Goal: Information Seeking & Learning: Learn about a topic

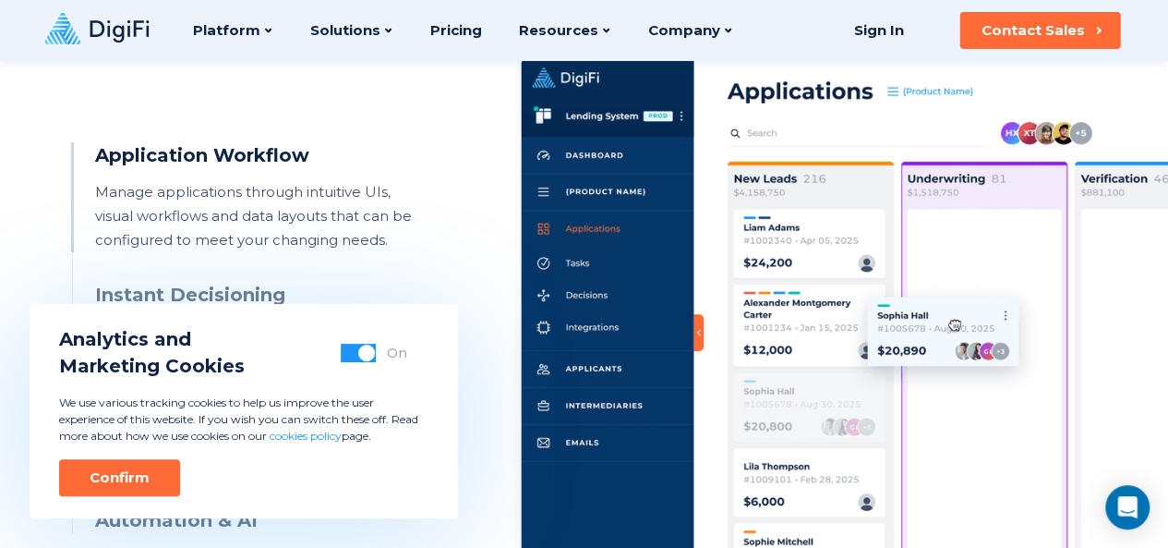
scroll to position [890, 0]
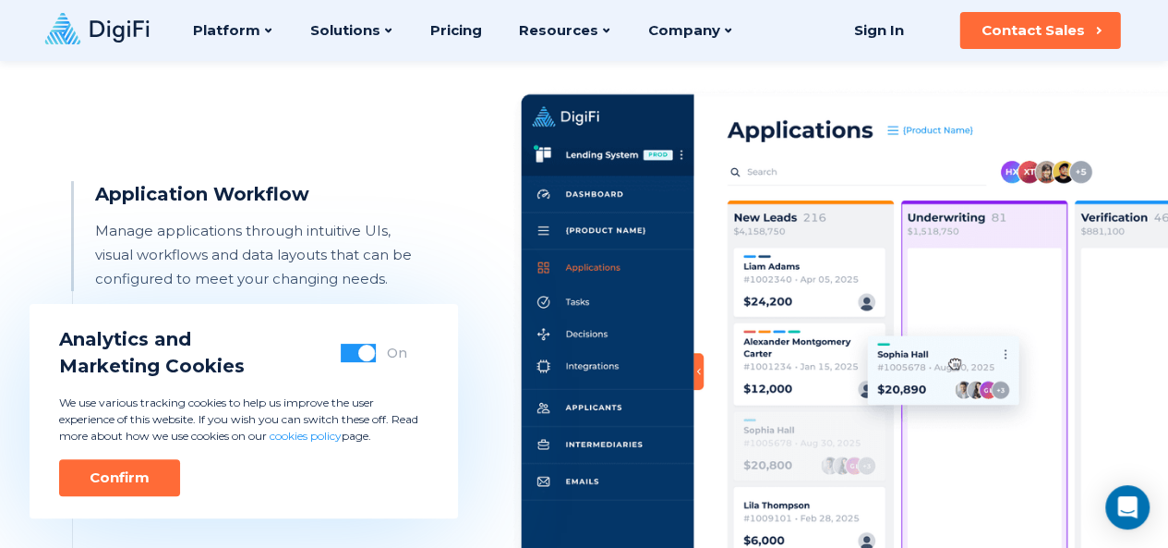
click at [364, 353] on span "button" at bounding box center [366, 353] width 17 height 17
click at [412, 180] on div "Application Workflow Manage applications through intuitive UIs, visual workflow…" at bounding box center [584, 360] width 1025 height 617
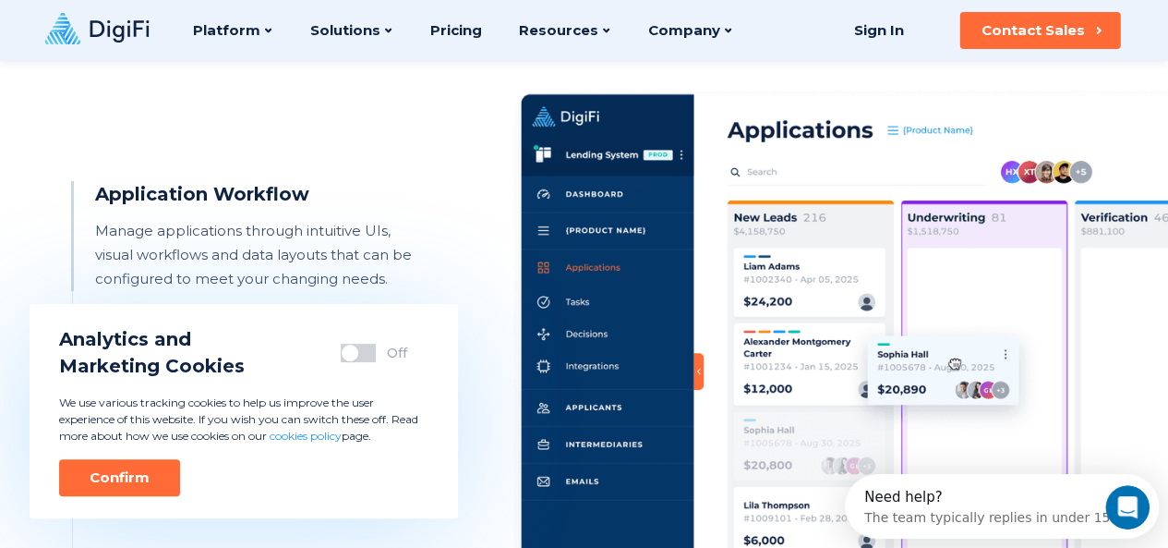
scroll to position [0, 0]
click at [157, 483] on button "Confirm" at bounding box center [119, 477] width 121 height 37
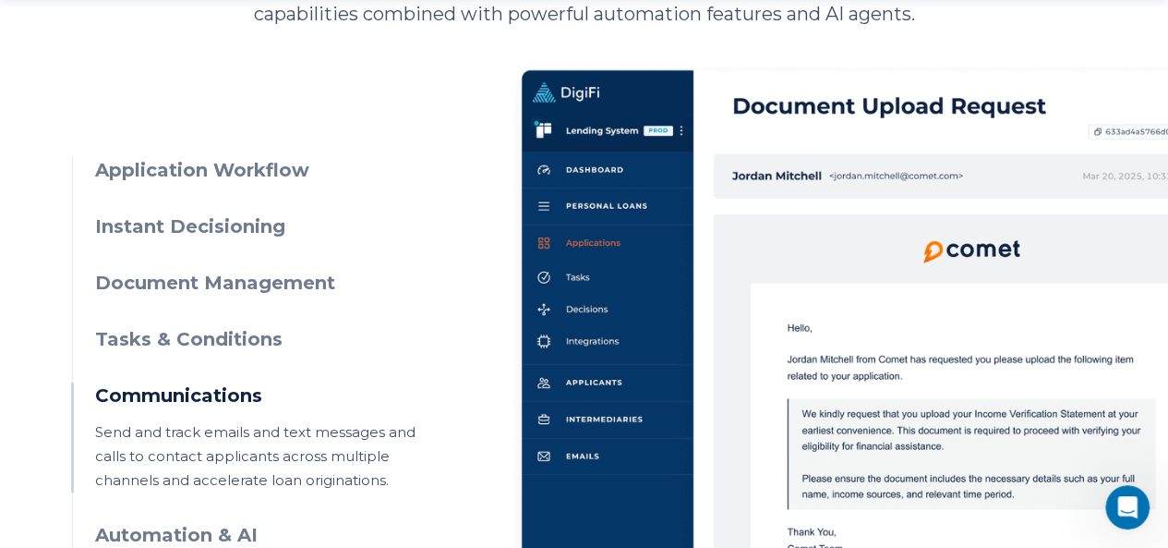
scroll to position [926, 0]
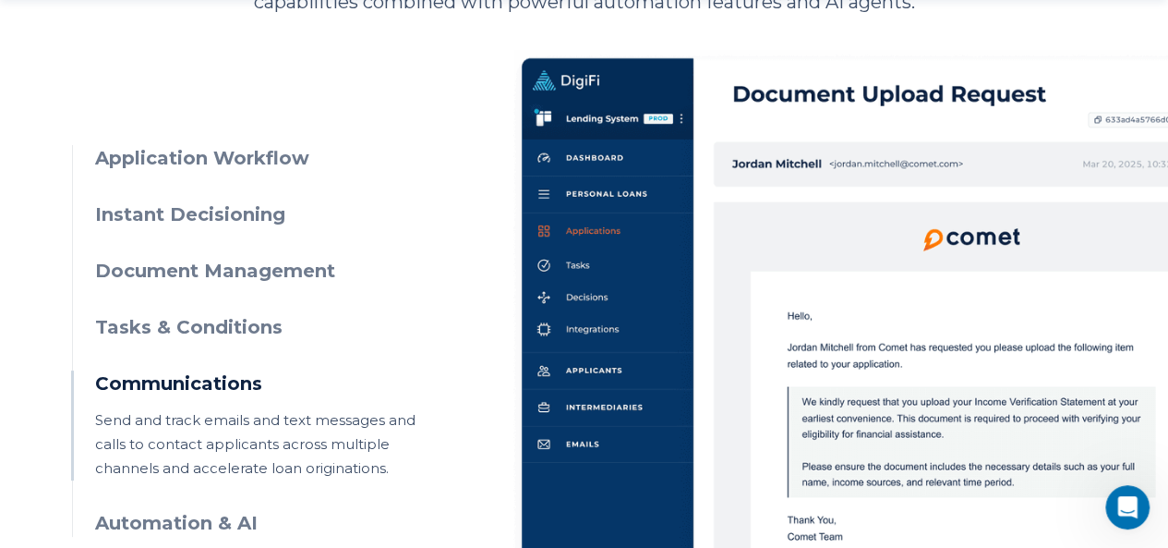
click at [172, 164] on h3 "Application Workflow" at bounding box center [262, 158] width 335 height 27
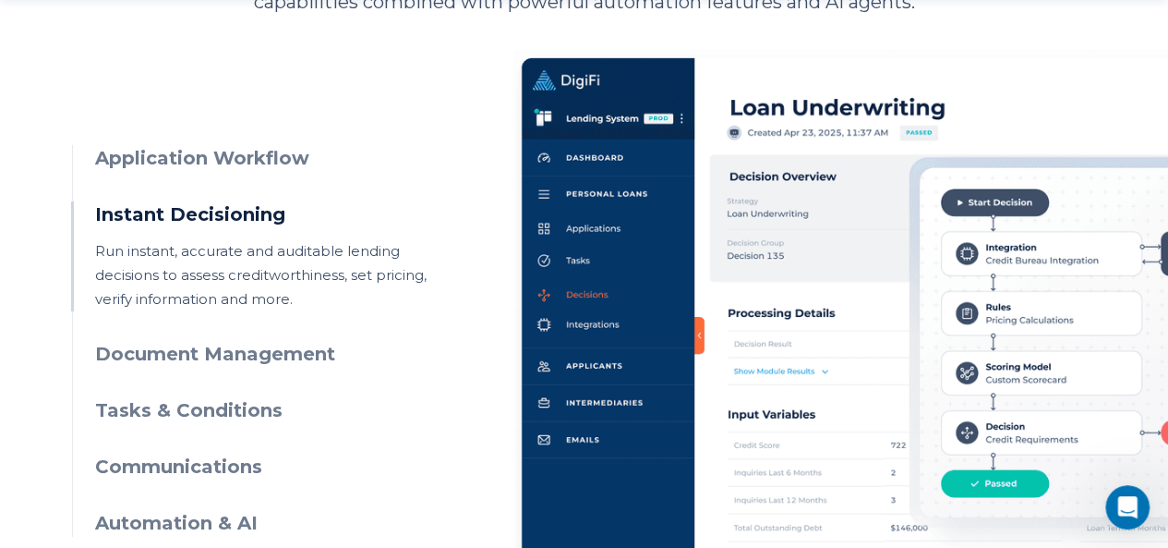
click at [291, 178] on ul "Application Workflow Manage applications through intuitive UIs, visual workflow…" at bounding box center [251, 341] width 358 height 392
click at [288, 151] on h3 "Application Workflow" at bounding box center [262, 158] width 335 height 27
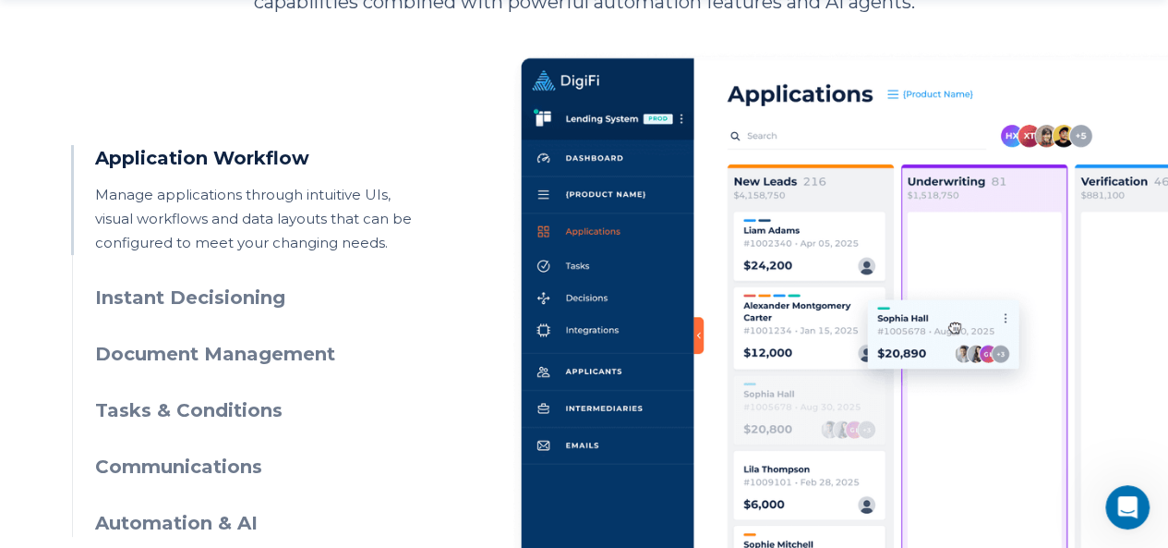
click at [175, 306] on h3 "Instant Decisioning" at bounding box center [262, 297] width 335 height 27
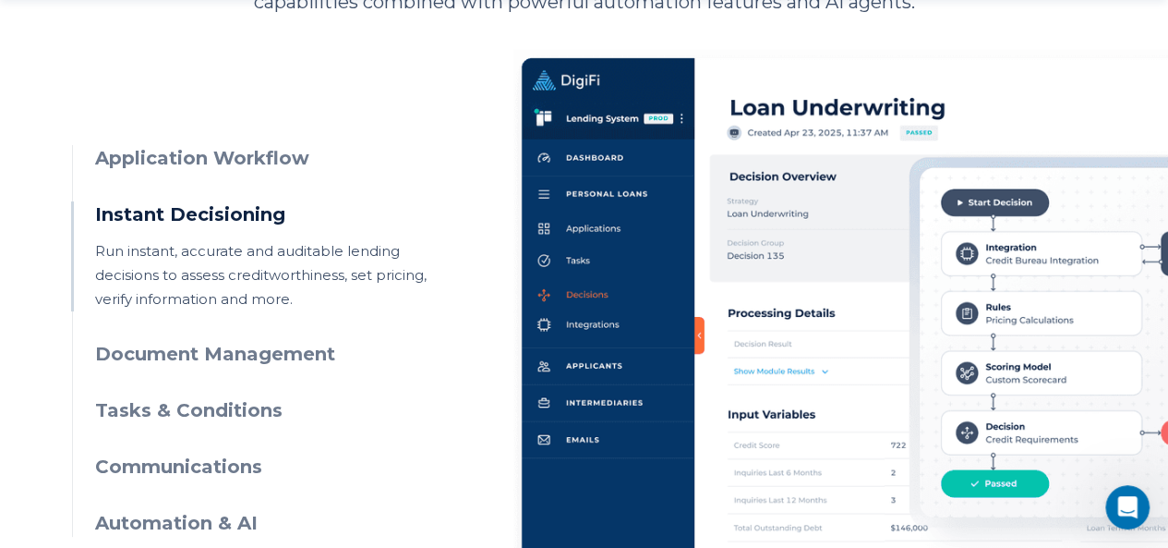
click at [203, 343] on h3 "Document Management" at bounding box center [262, 354] width 335 height 27
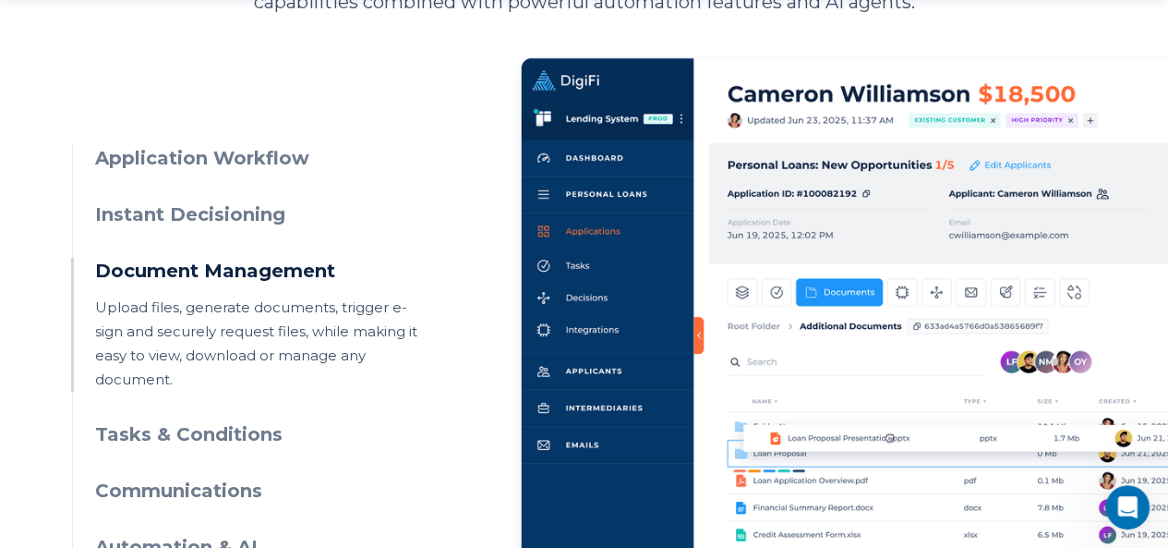
click at [353, 421] on h3 "Tasks & Conditions" at bounding box center [262, 434] width 335 height 27
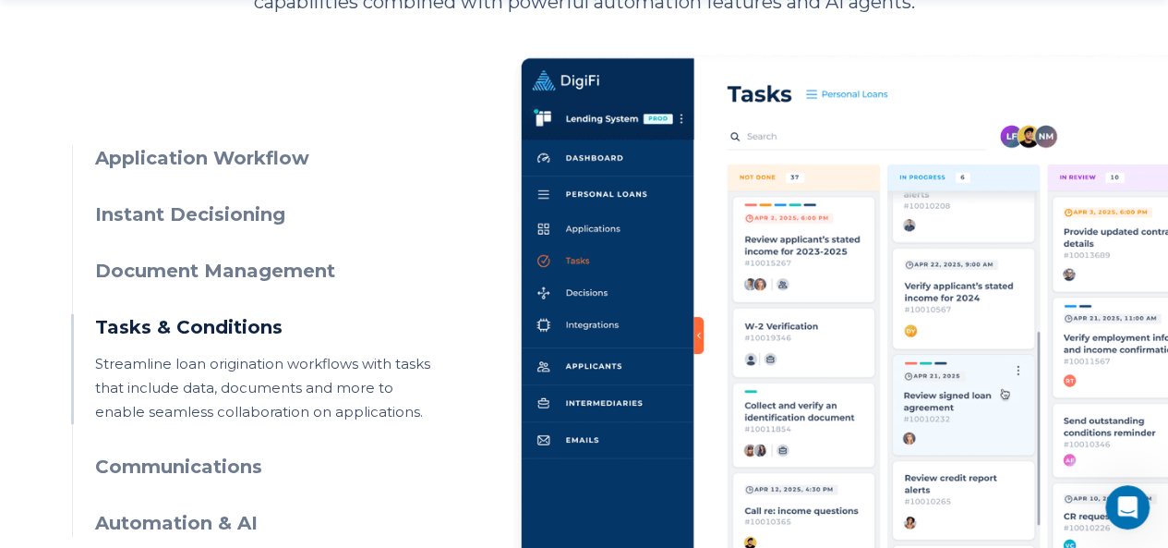
click at [211, 478] on h3 "Communications" at bounding box center [262, 467] width 335 height 27
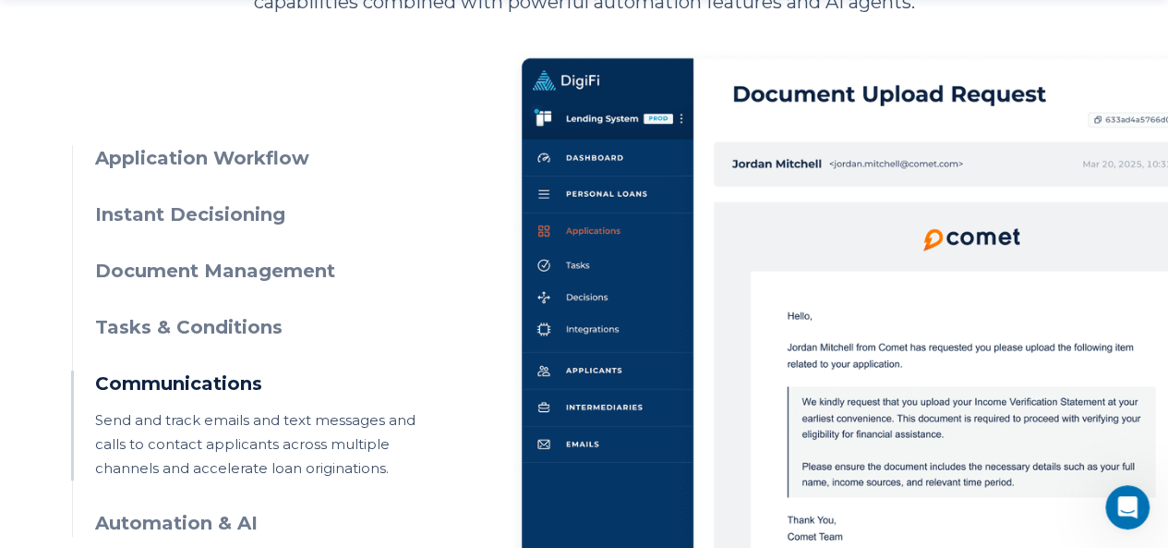
click at [225, 514] on h3 "Automation & AI" at bounding box center [262, 523] width 335 height 27
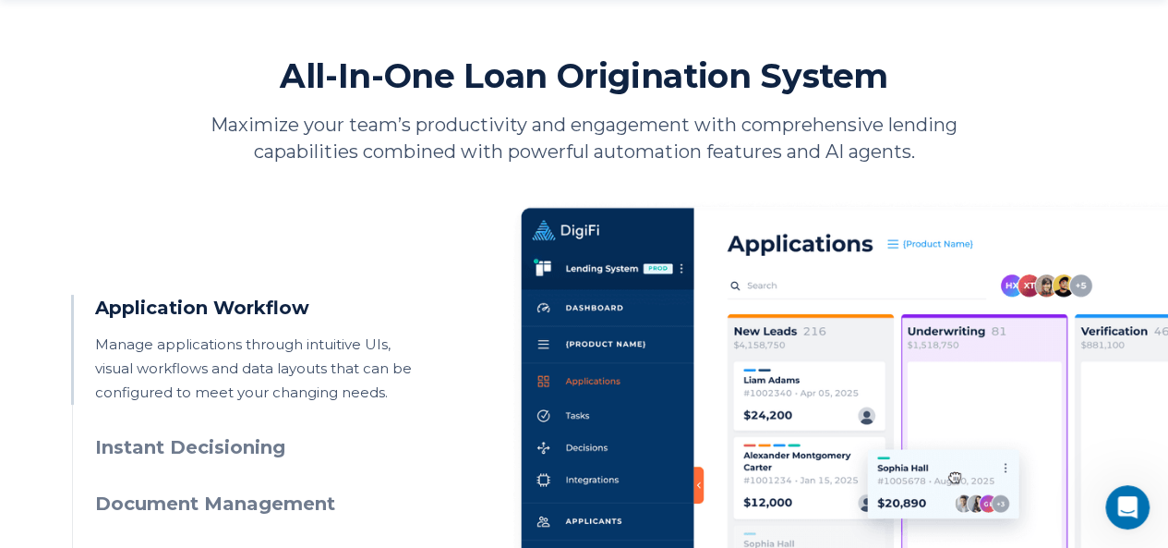
scroll to position [856, 0]
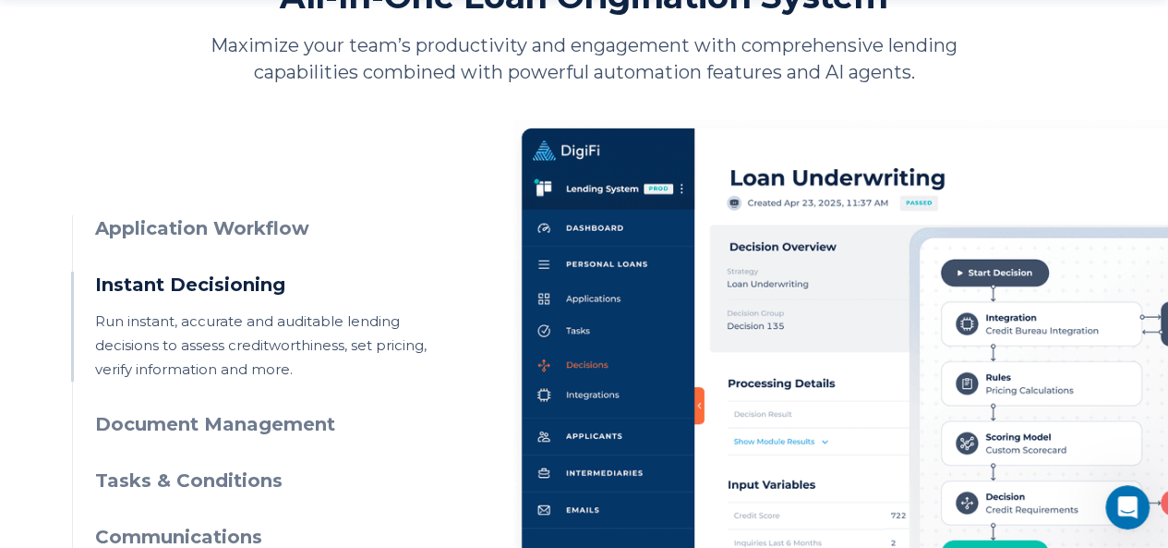
click at [258, 418] on h3 "Document Management" at bounding box center [262, 424] width 335 height 27
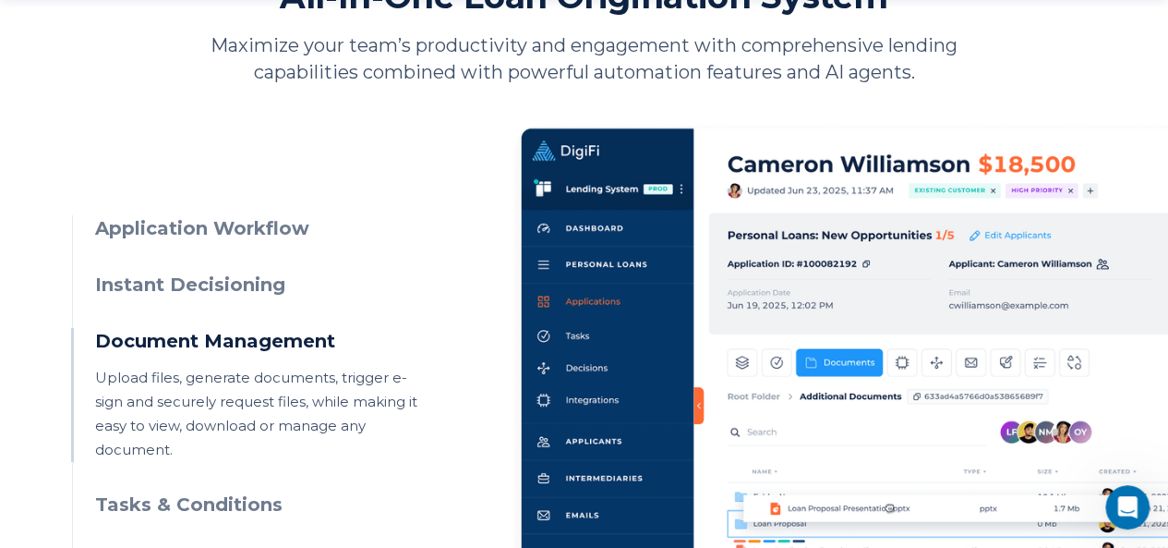
click at [230, 491] on h3 "Tasks & Conditions" at bounding box center [262, 504] width 335 height 27
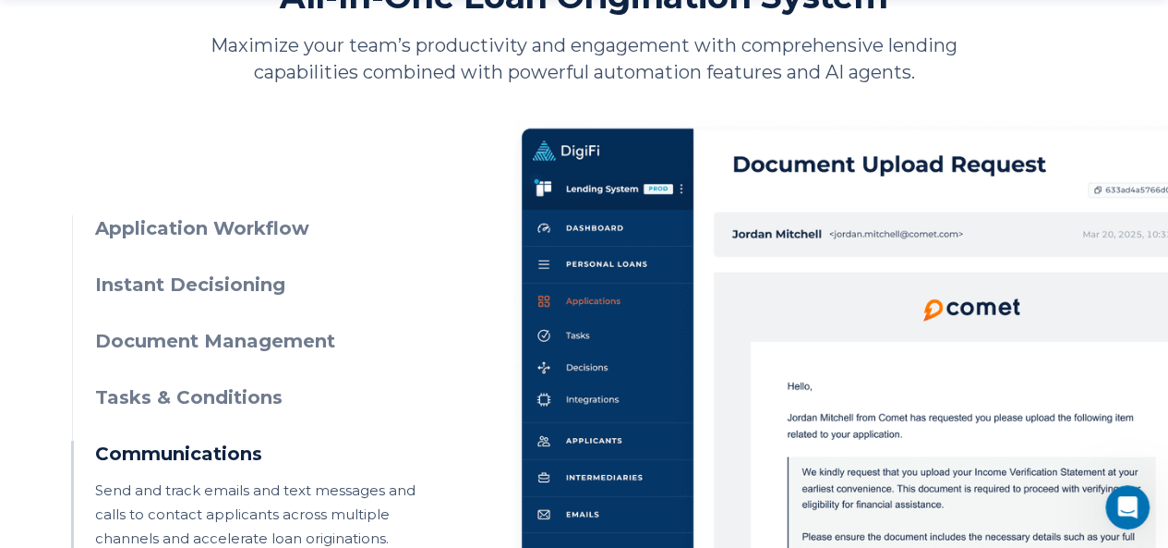
click at [349, 431] on ul "Application Workflow Manage applications through intuitive UIs, visual workflow…" at bounding box center [251, 411] width 358 height 392
click at [296, 405] on h3 "Tasks & Conditions" at bounding box center [262, 397] width 335 height 27
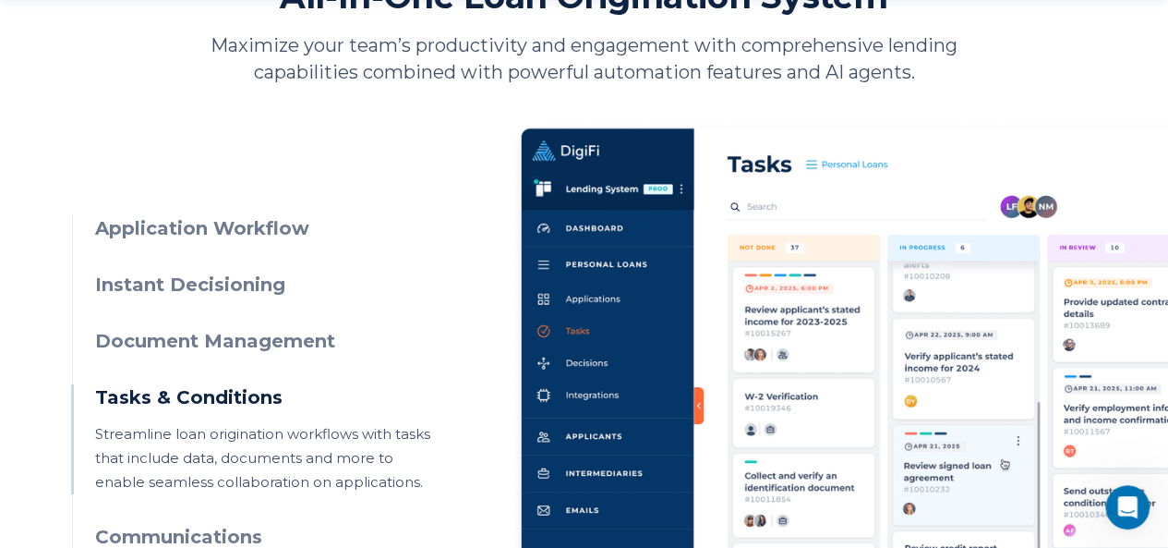
click at [241, 436] on p "Streamline loan origination workflows with tasks that include data, documents a…" at bounding box center [262, 458] width 335 height 72
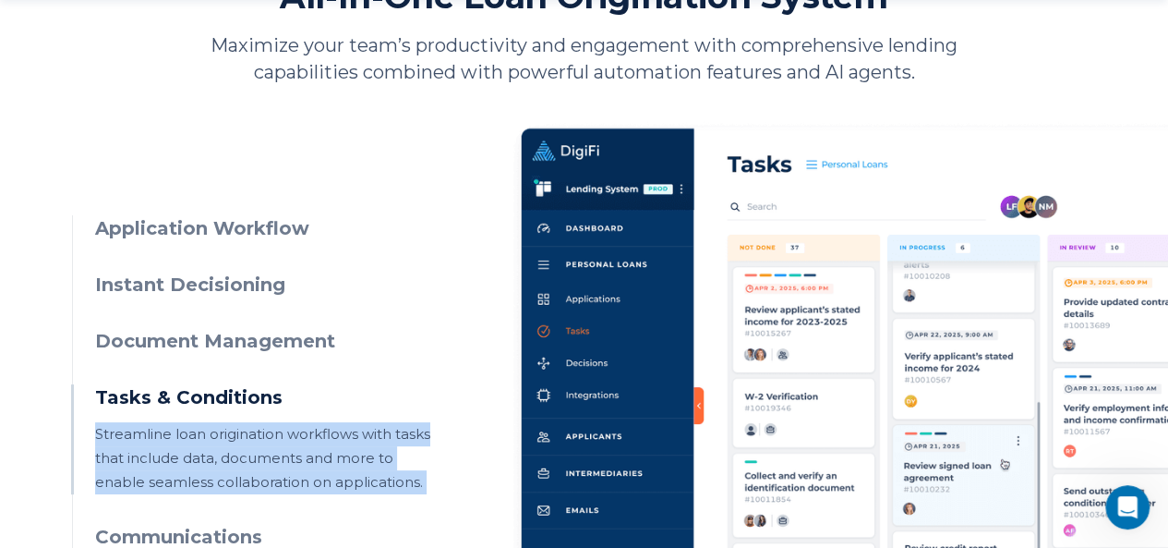
click at [241, 436] on p "Streamline loan origination workflows with tasks that include data, documents a…" at bounding box center [262, 458] width 335 height 72
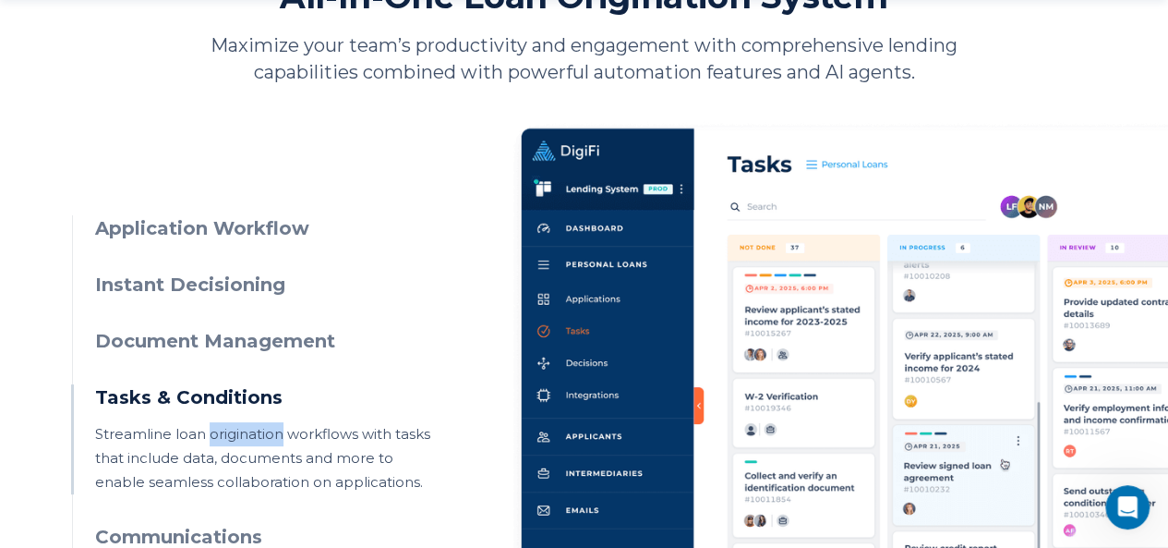
click at [241, 436] on p "Streamline loan origination workflows with tasks that include data, documents a…" at bounding box center [262, 458] width 335 height 72
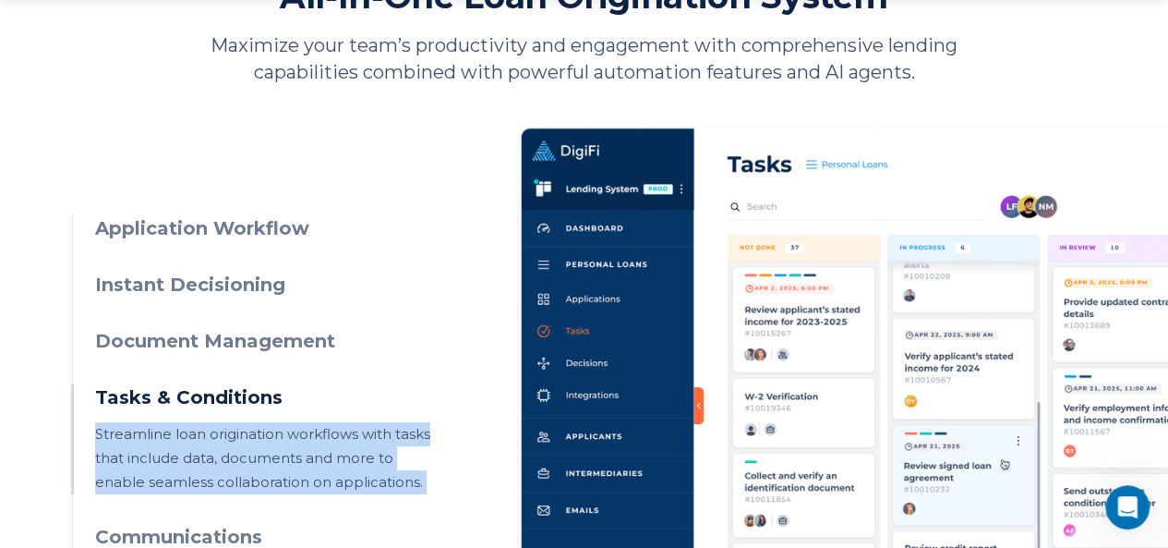
click at [241, 436] on p "Streamline loan origination workflows with tasks that include data, documents a…" at bounding box center [262, 458] width 335 height 72
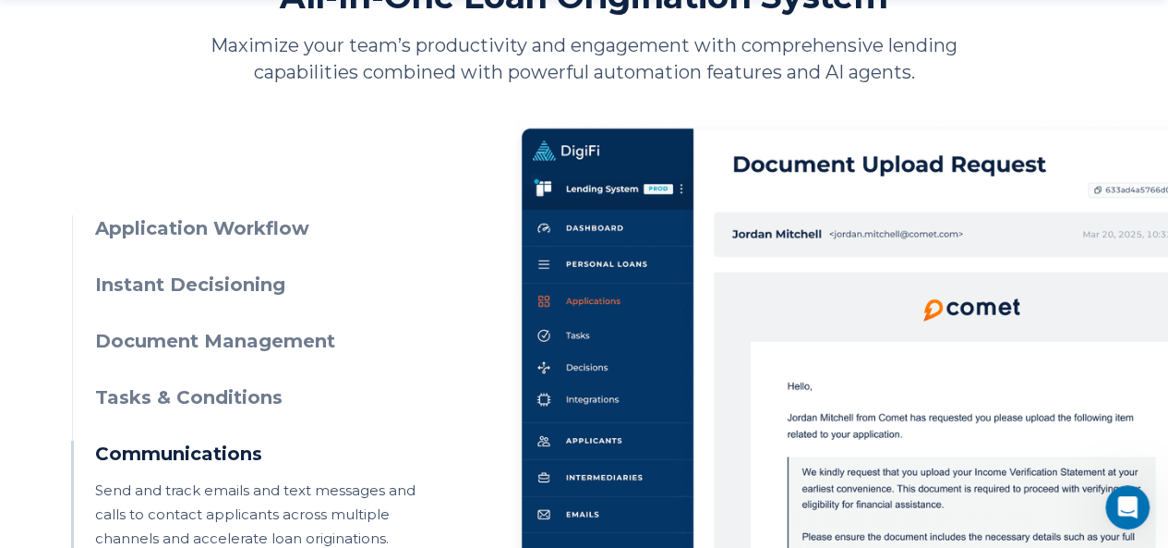
click at [217, 391] on h3 "Tasks & Conditions" at bounding box center [262, 397] width 335 height 27
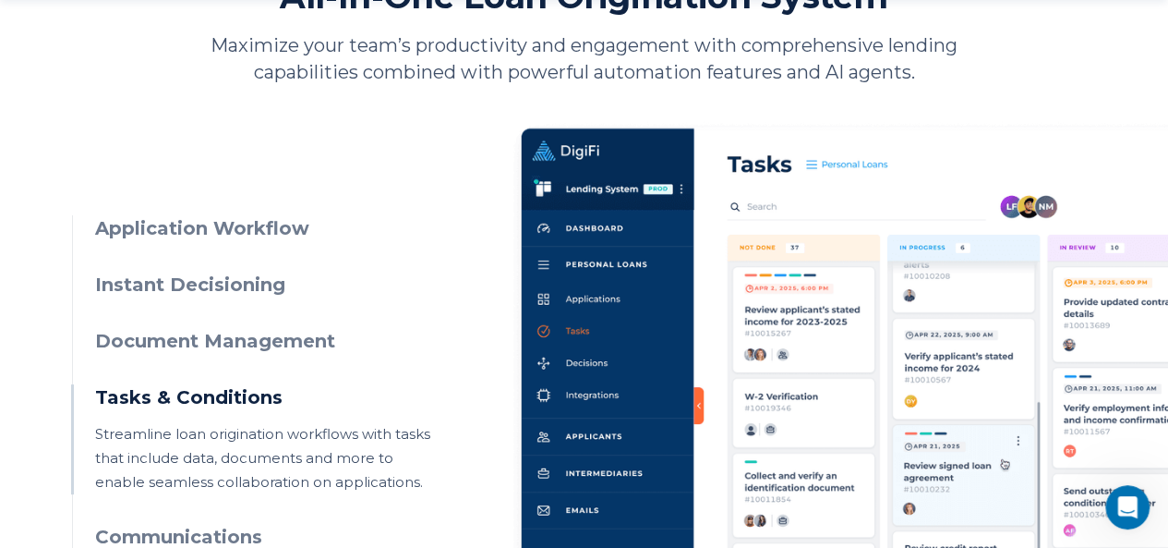
click at [223, 390] on h3 "Tasks & Conditions" at bounding box center [262, 397] width 335 height 27
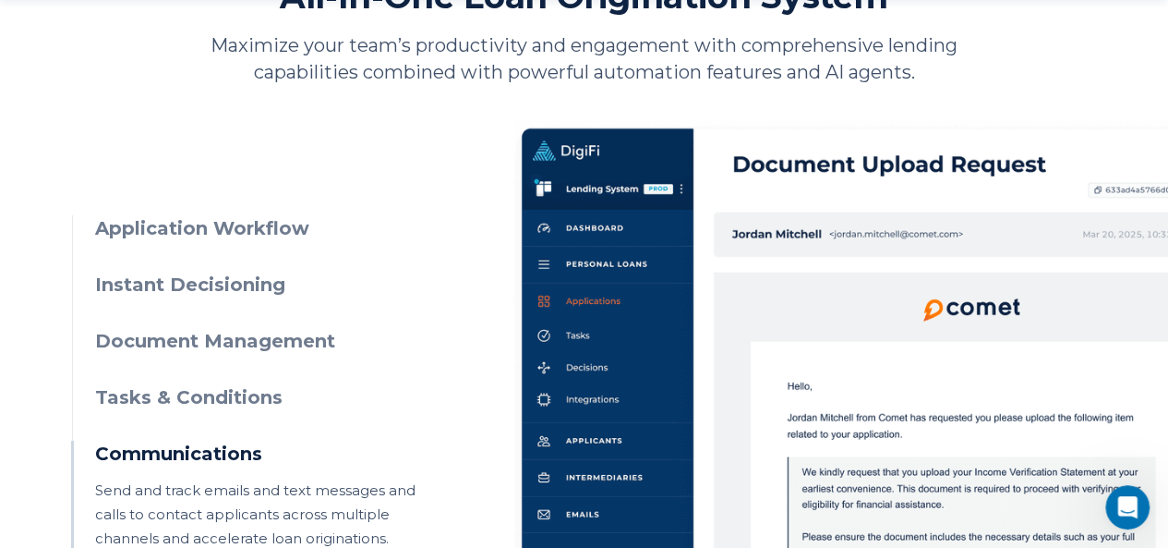
click at [223, 390] on h3 "Tasks & Conditions" at bounding box center [262, 397] width 335 height 27
click at [298, 347] on h3 "Document Management" at bounding box center [262, 341] width 335 height 27
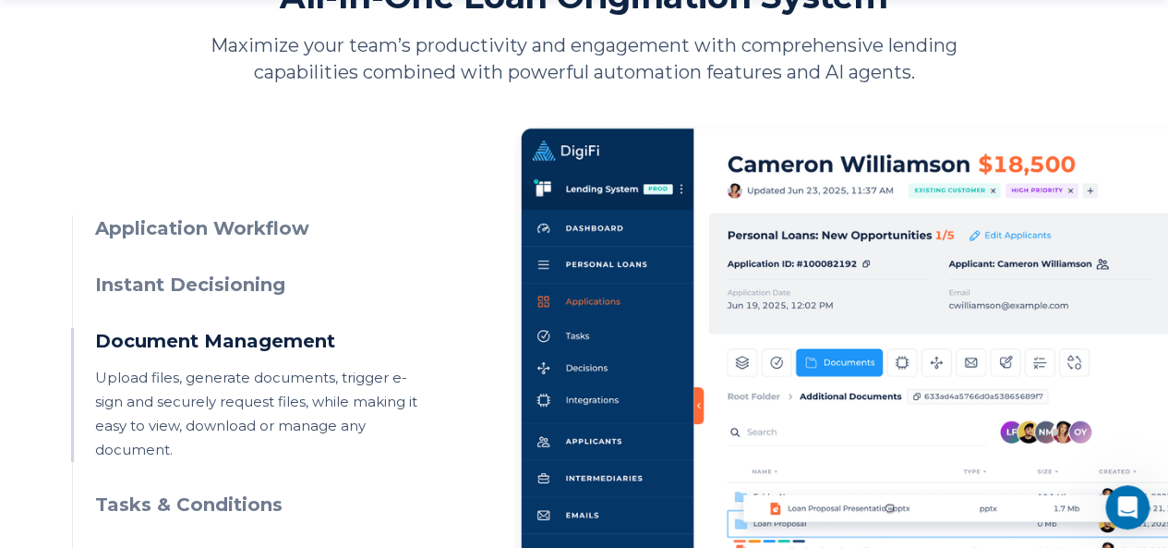
click at [602, 262] on img at bounding box center [965, 411] width 903 height 584
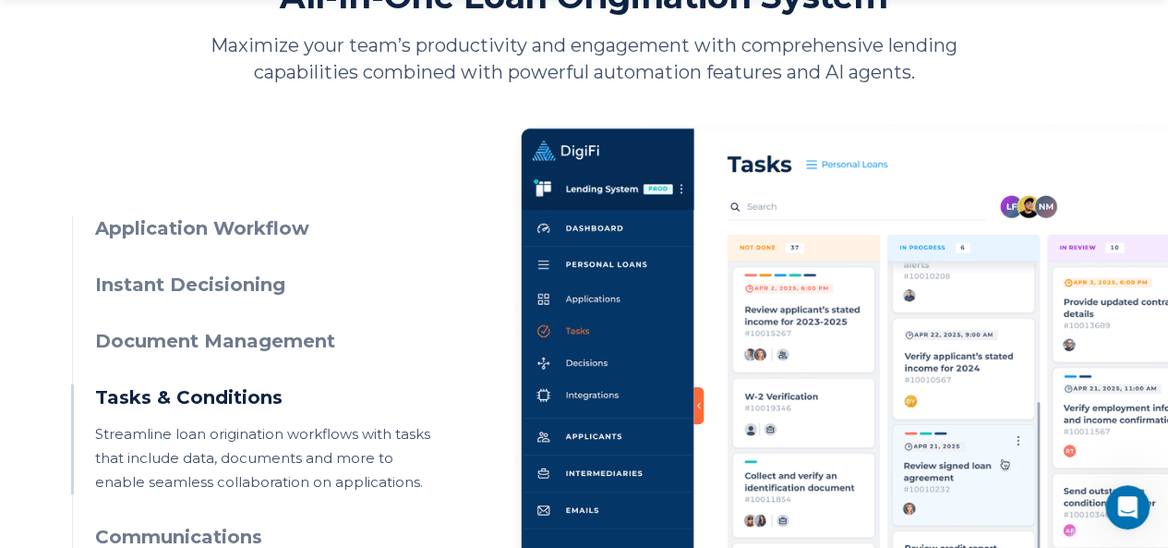
scroll to position [377, 0]
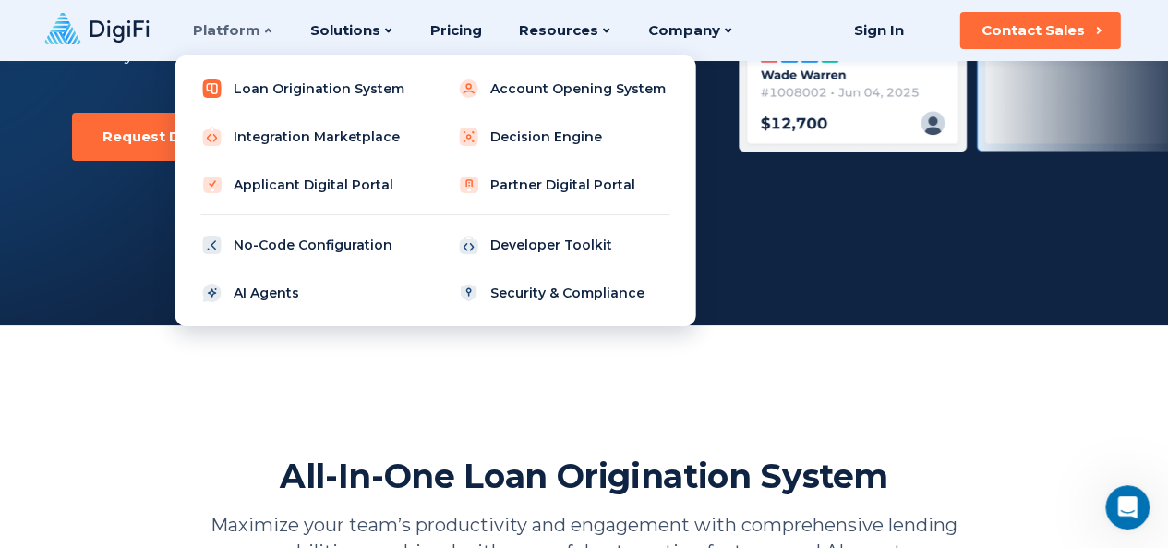
click at [306, 78] on link "Loan Origination System" at bounding box center [306, 88] width 235 height 37
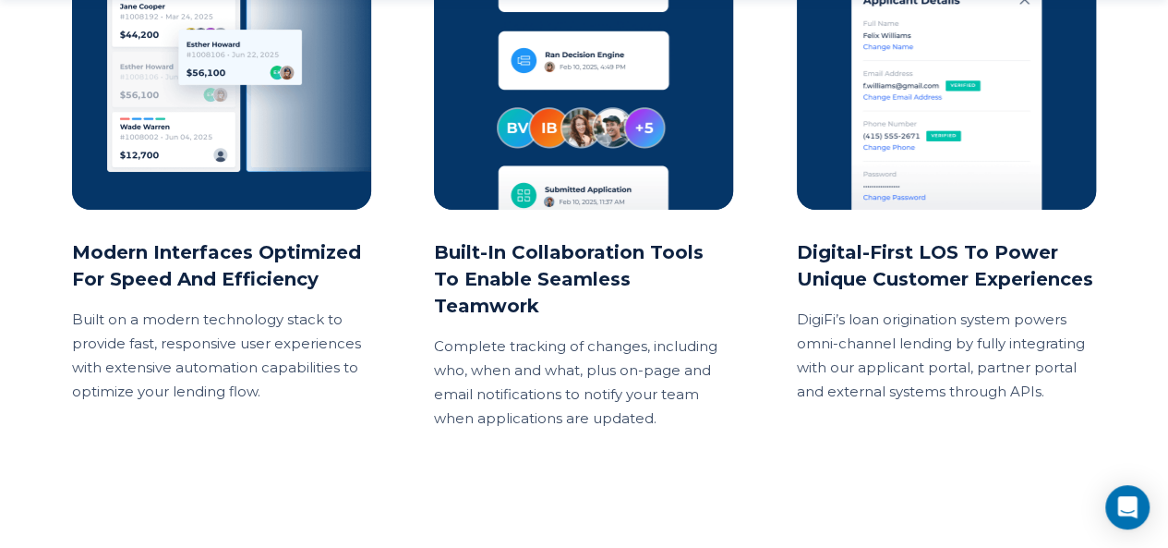
scroll to position [2976, 0]
